Goal: Task Accomplishment & Management: Manage account settings

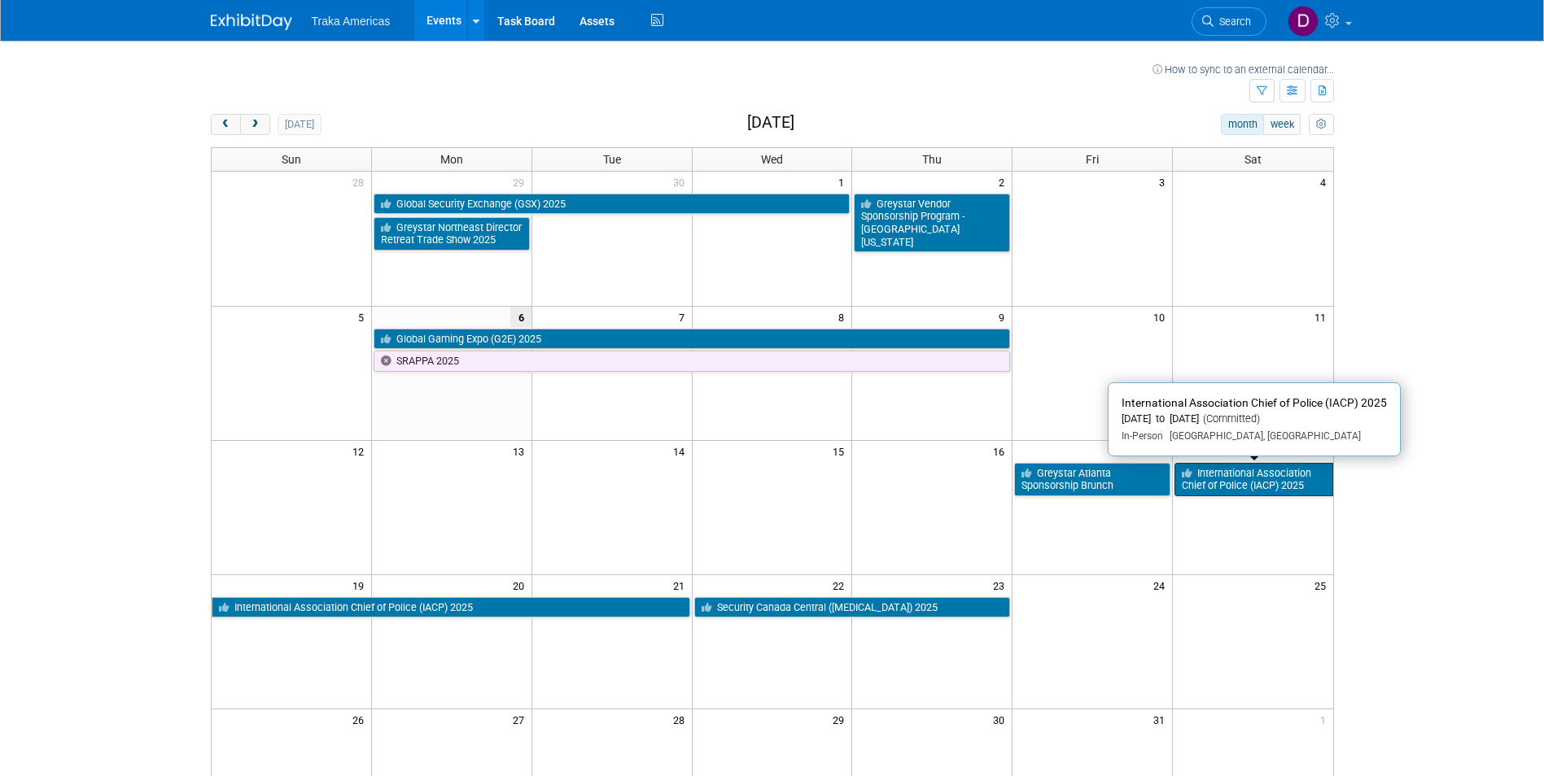
click at [1239, 485] on link "International Association Chief of Police (IACP) 2025" at bounding box center [1253, 479] width 158 height 33
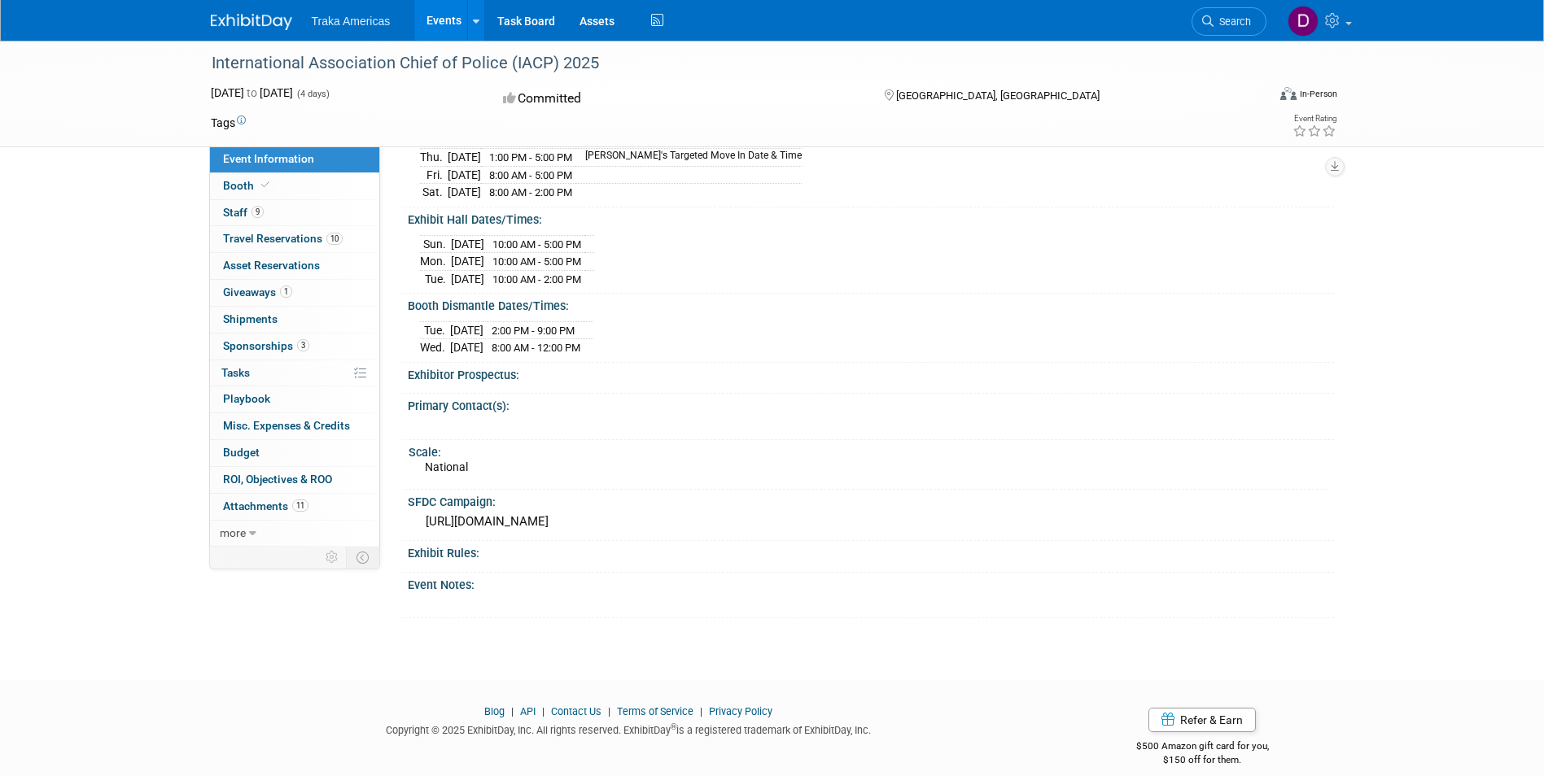
scroll to position [329, 0]
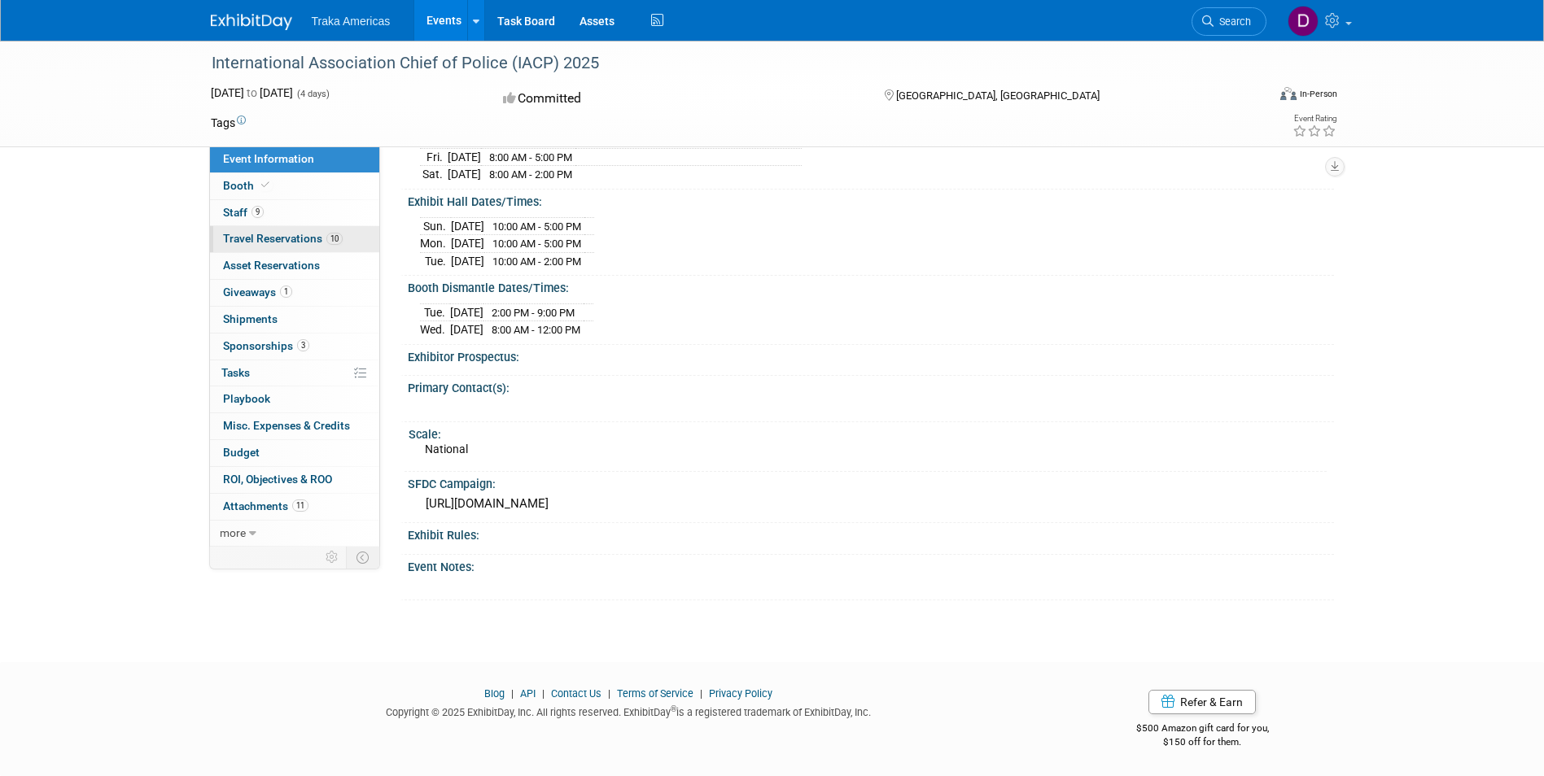
click at [243, 239] on span "Travel Reservations 10" at bounding box center [283, 238] width 120 height 13
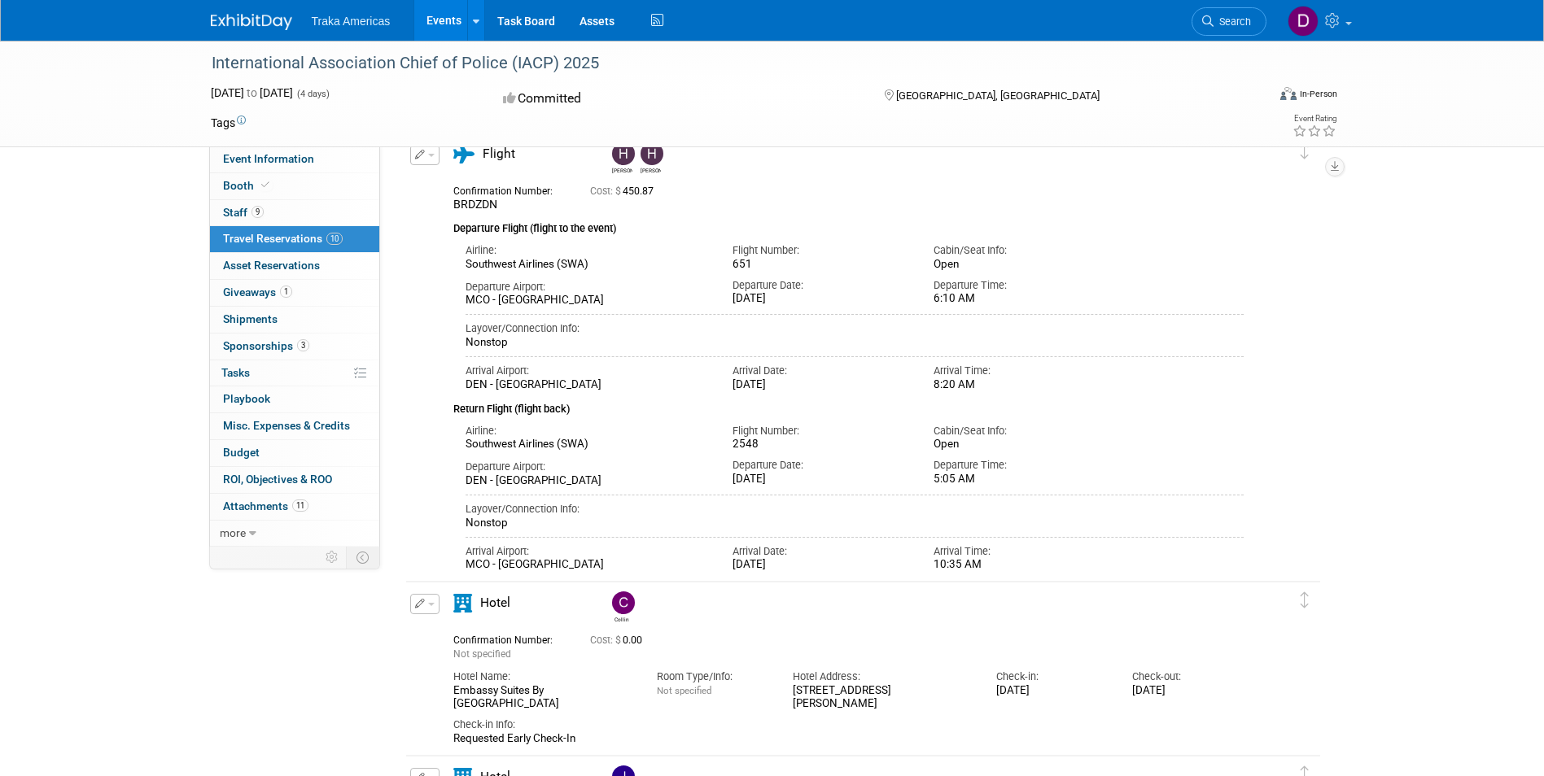
scroll to position [81, 0]
click at [1184, 528] on div "Nonstop" at bounding box center [854, 525] width 779 height 14
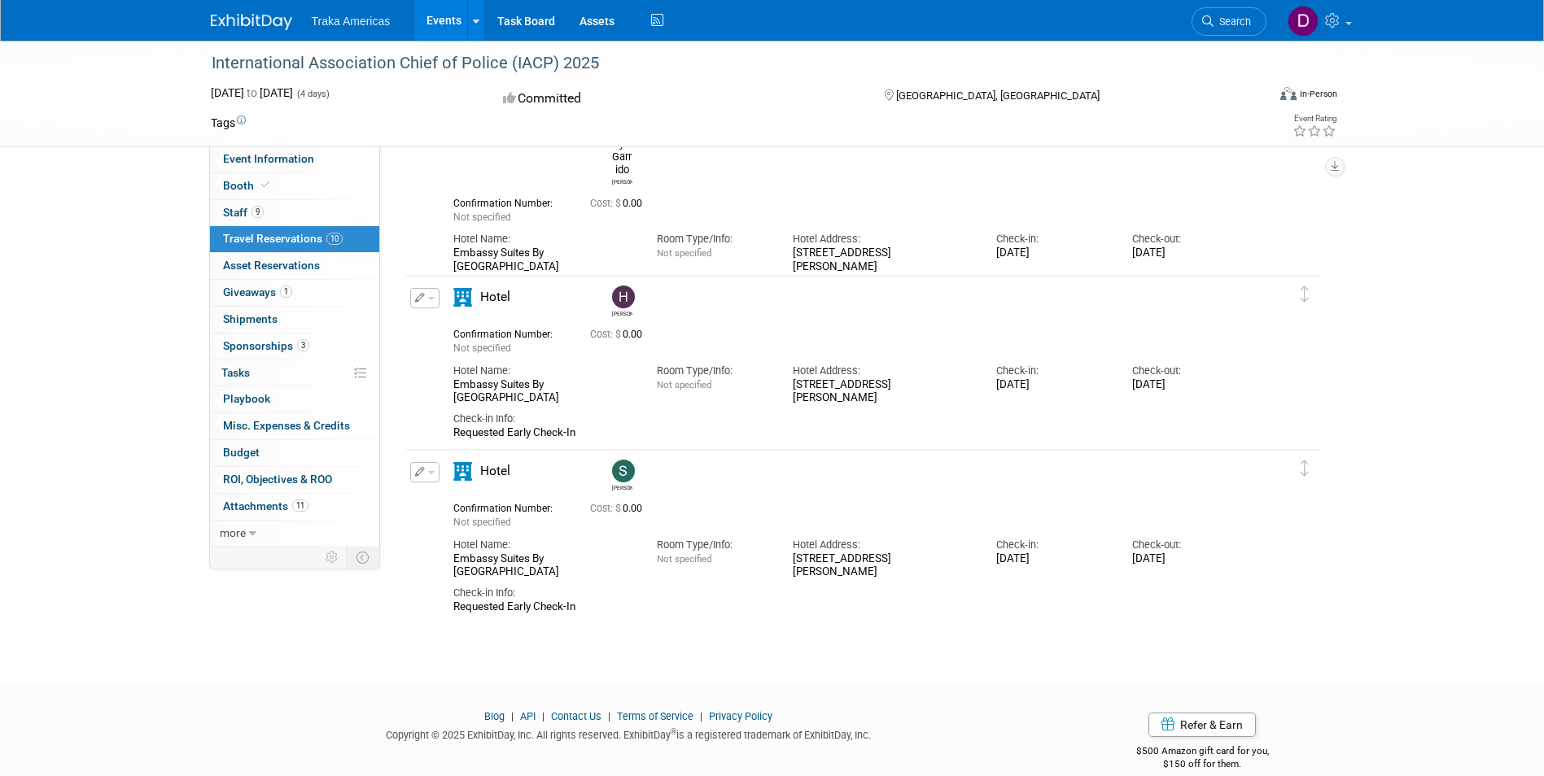
scroll to position [1632, 0]
